Goal: Navigation & Orientation: Find specific page/section

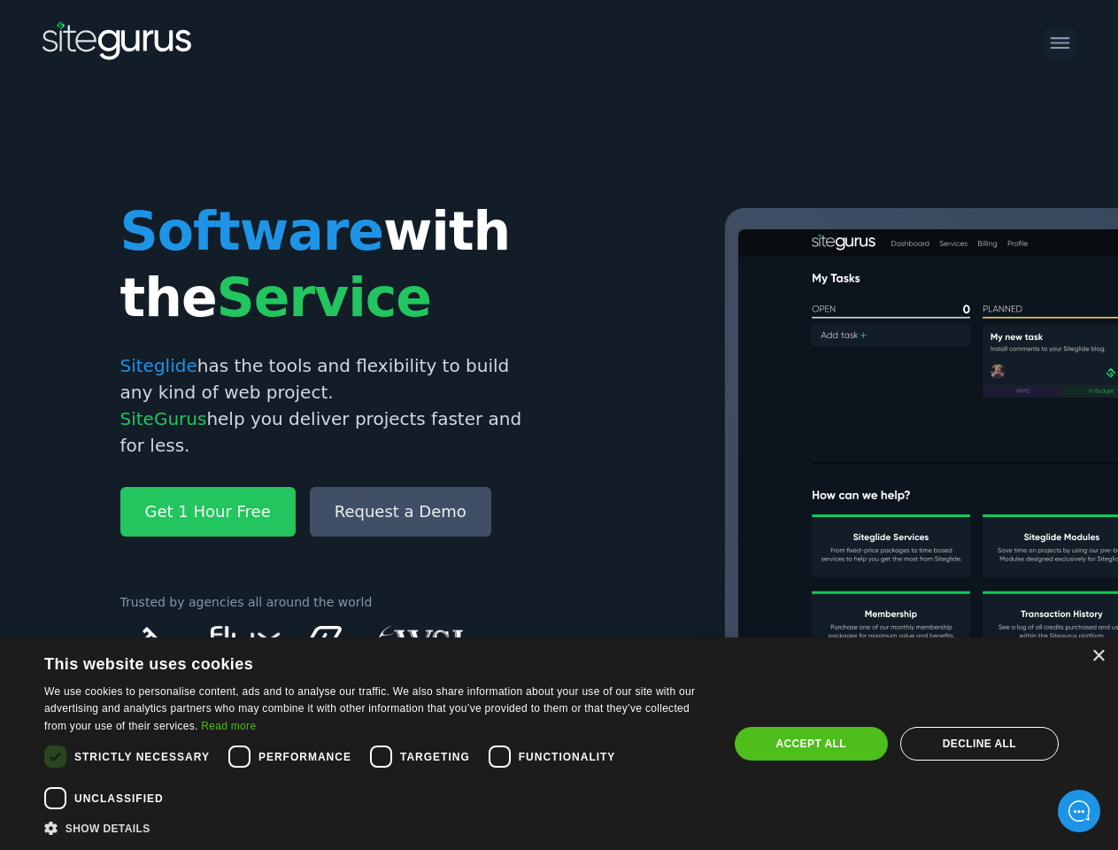
click at [597, 425] on img at bounding box center [1084, 501] width 975 height 586
click at [1098, 656] on div "×" at bounding box center [1097, 656] width 13 height 13
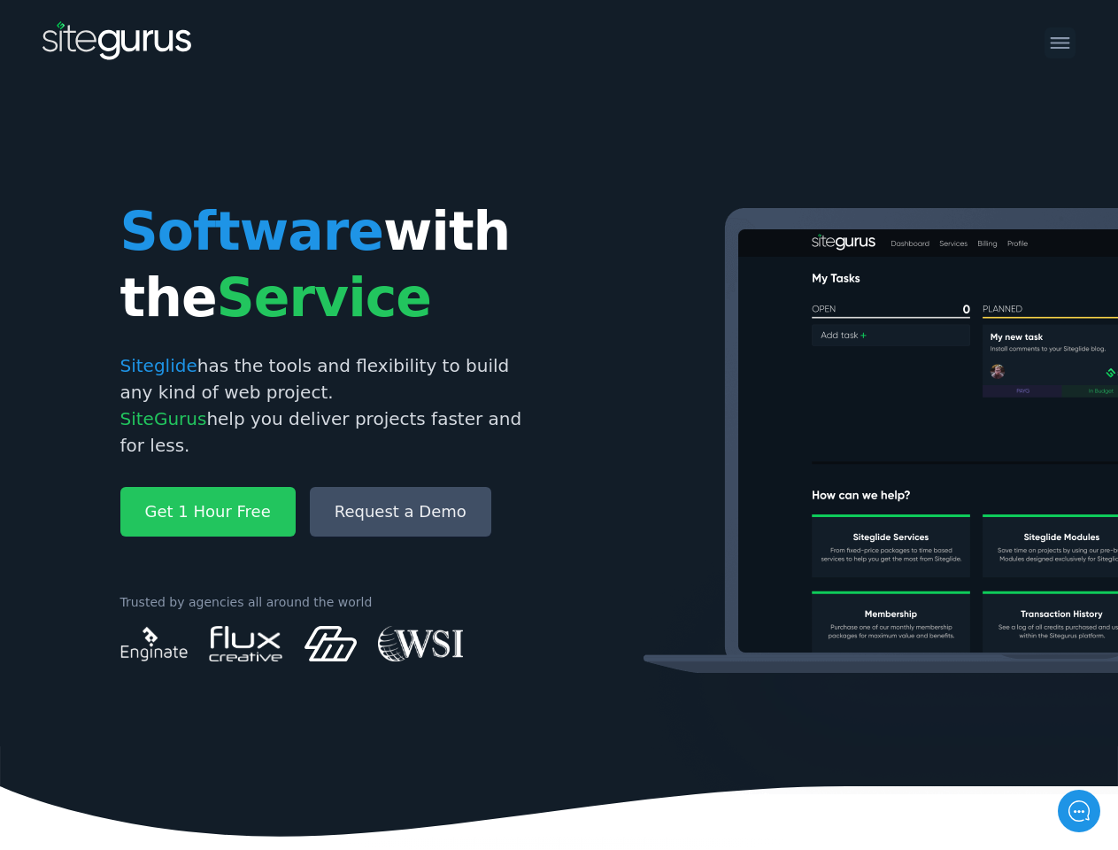
click at [239, 756] on icon at bounding box center [559, 791] width 1118 height 90
click at [381, 756] on icon at bounding box center [559, 791] width 1118 height 90
click at [597, 756] on img at bounding box center [1084, 501] width 975 height 586
click at [55, 798] on icon at bounding box center [559, 791] width 1118 height 90
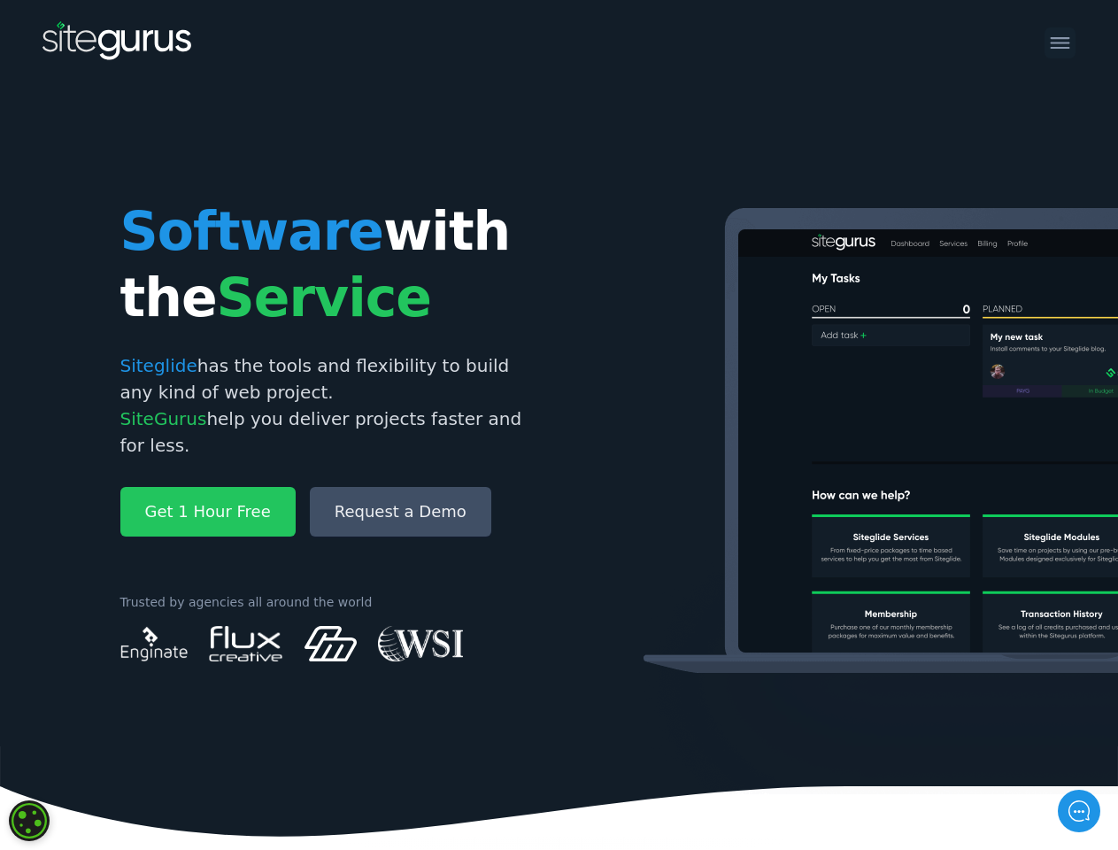
click at [811, 744] on img at bounding box center [1084, 501] width 975 height 586
click at [979, 744] on img at bounding box center [1084, 501] width 975 height 586
